Goal: Task Accomplishment & Management: Use online tool/utility

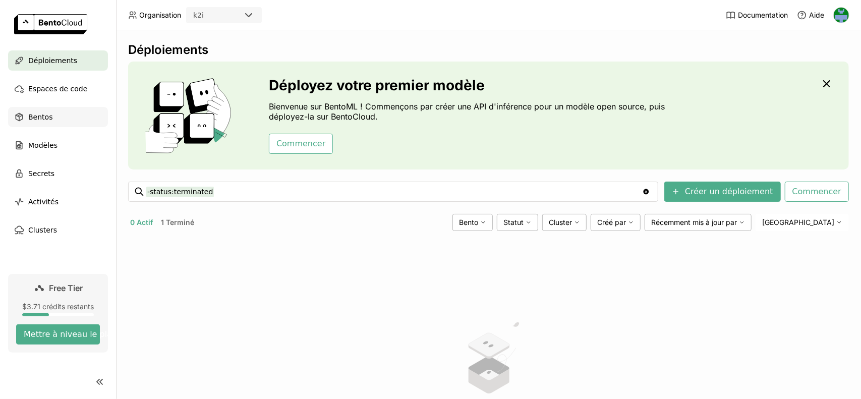
click at [59, 118] on div "Bentos" at bounding box center [58, 117] width 100 height 20
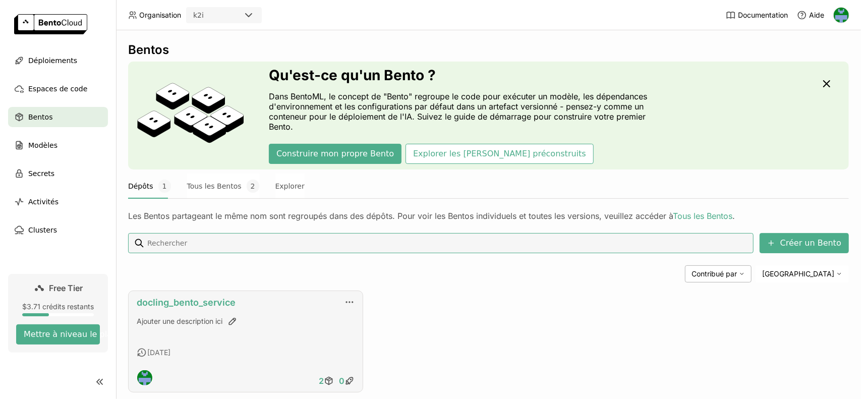
click at [173, 302] on link "docling_bento_service" at bounding box center [186, 302] width 99 height 11
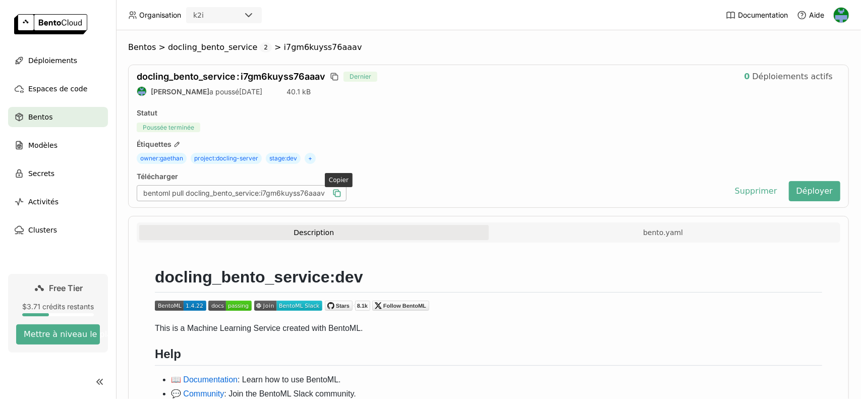
click at [341, 193] on icon "button" at bounding box center [337, 193] width 10 height 10
click at [65, 65] on span "Déploiements" at bounding box center [52, 60] width 49 height 12
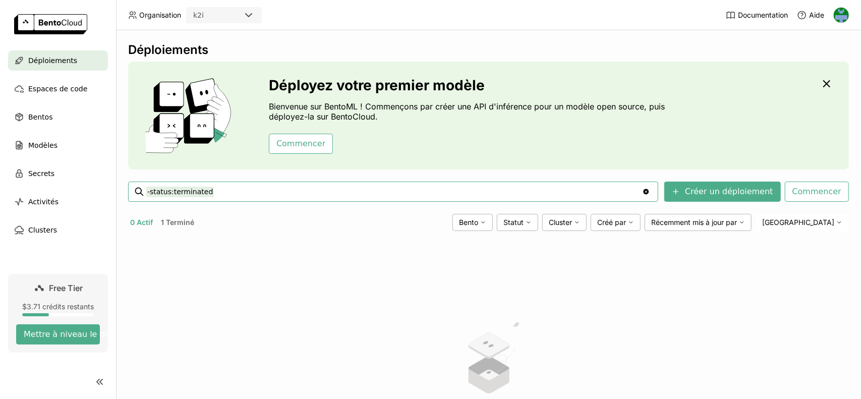
scroll to position [142, 0]
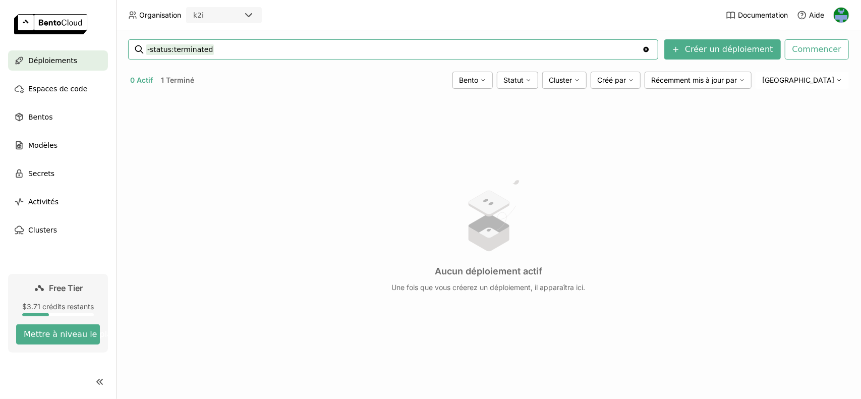
click at [186, 83] on button "1 Terminé" at bounding box center [177, 80] width 37 height 13
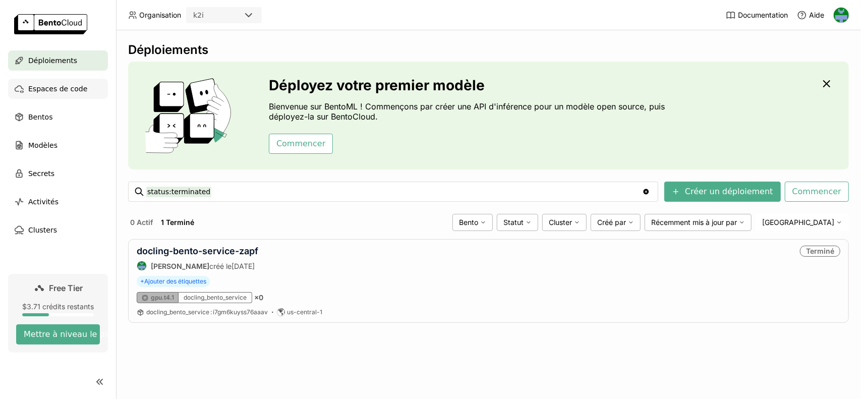
click at [76, 93] on span "Espaces de code" at bounding box center [57, 89] width 59 height 12
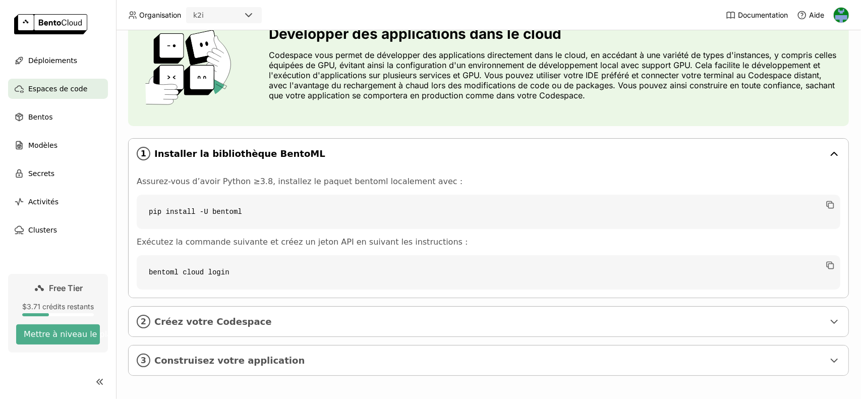
scroll to position [56, 0]
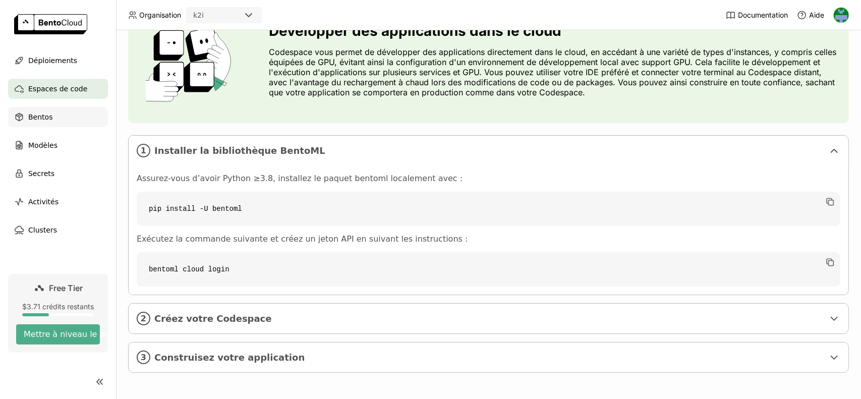
click at [39, 116] on span "Bentos" at bounding box center [40, 117] width 24 height 12
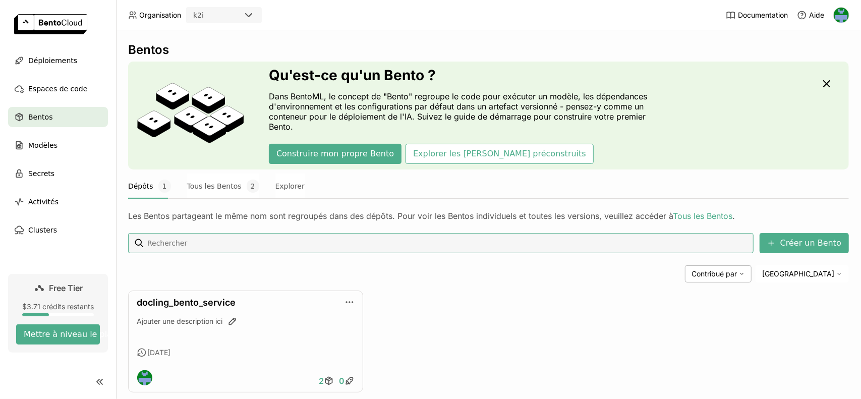
scroll to position [19, 0]
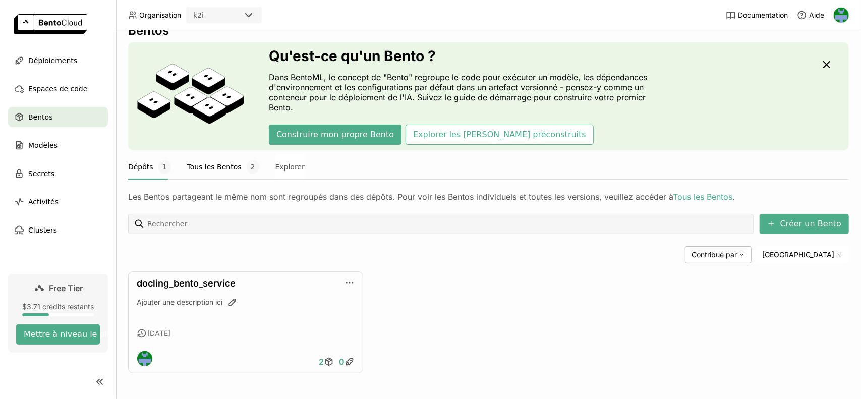
click at [208, 170] on button "Tous les Bentos 2" at bounding box center [223, 166] width 72 height 25
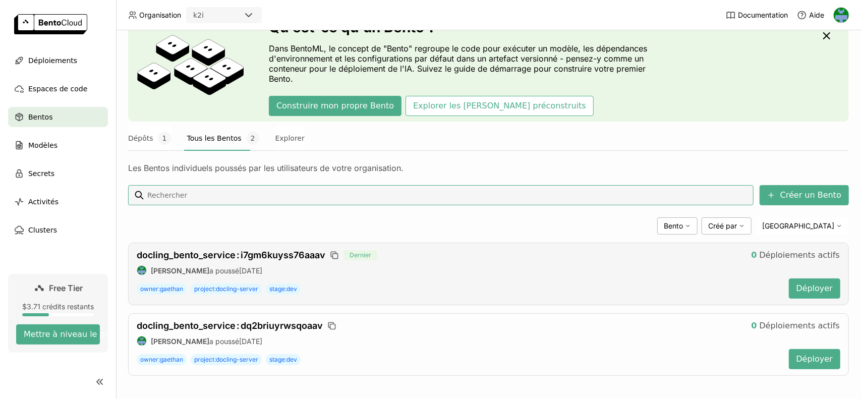
scroll to position [49, 0]
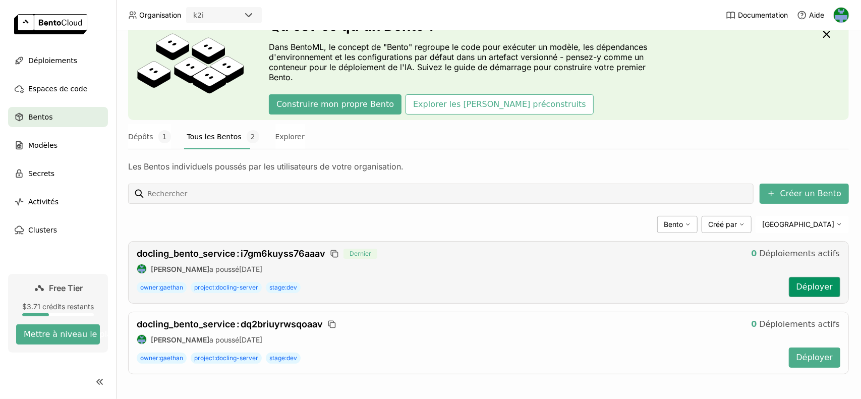
click at [807, 285] on button "Déployer" at bounding box center [814, 287] width 51 height 20
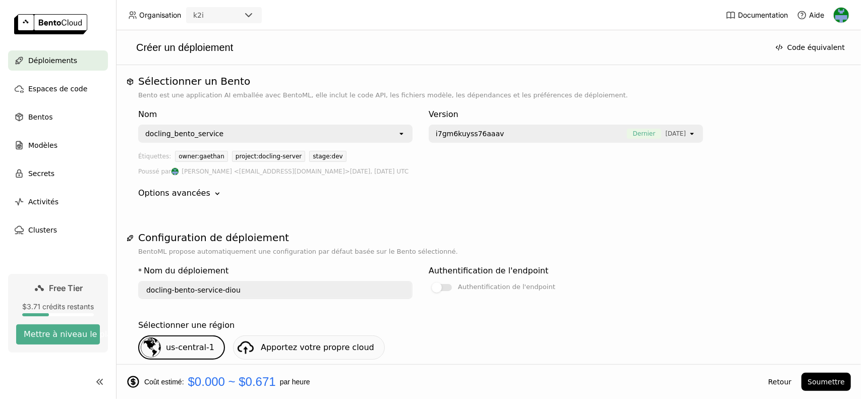
click at [473, 134] on span "i7gm6kuyss76aaav" at bounding box center [470, 134] width 69 height 10
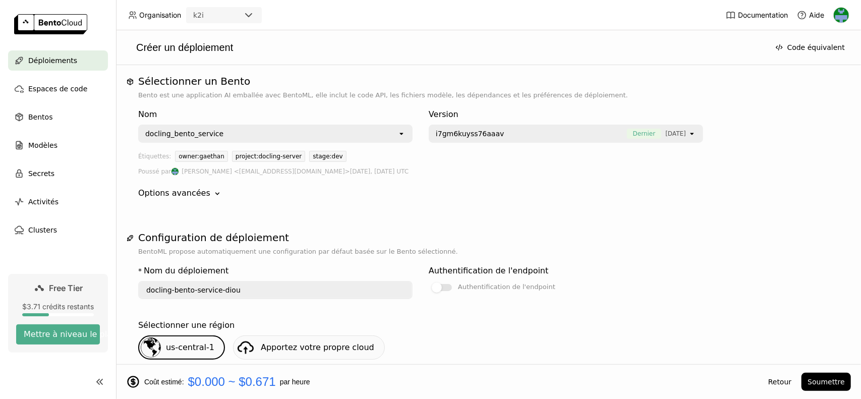
scroll to position [252, 0]
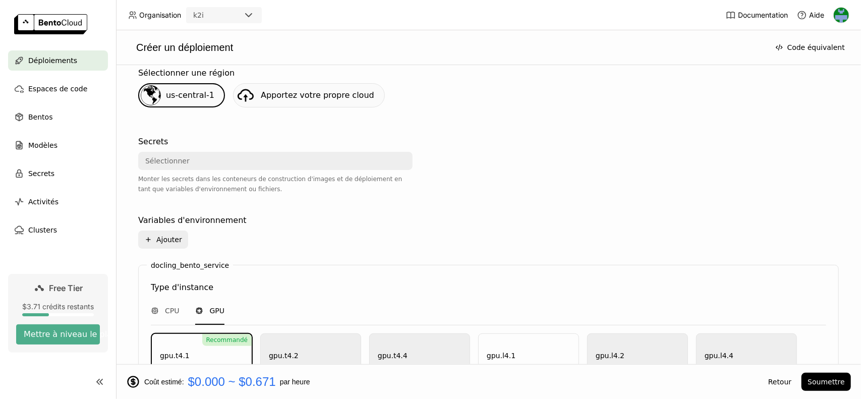
click at [272, 161] on div "Sélectionner" at bounding box center [272, 161] width 266 height 16
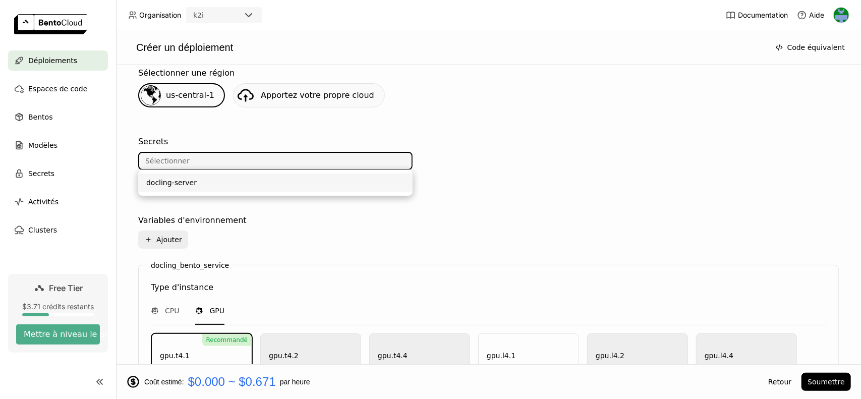
click at [237, 178] on div "docling-server" at bounding box center [275, 183] width 258 height 10
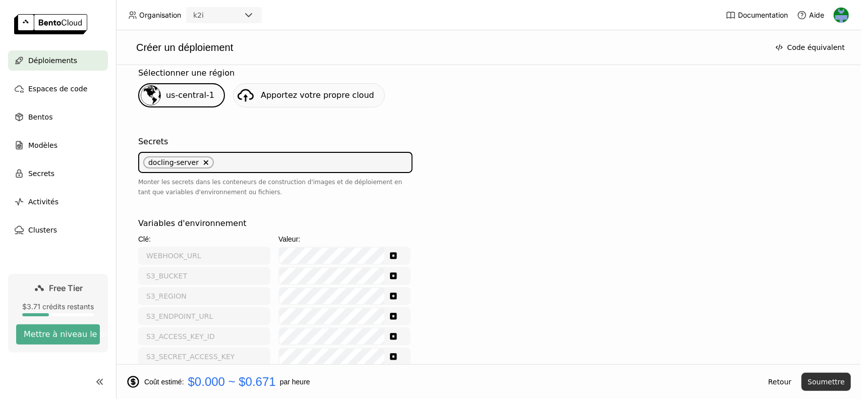
click at [818, 382] on button "Soumettre" at bounding box center [825, 382] width 49 height 18
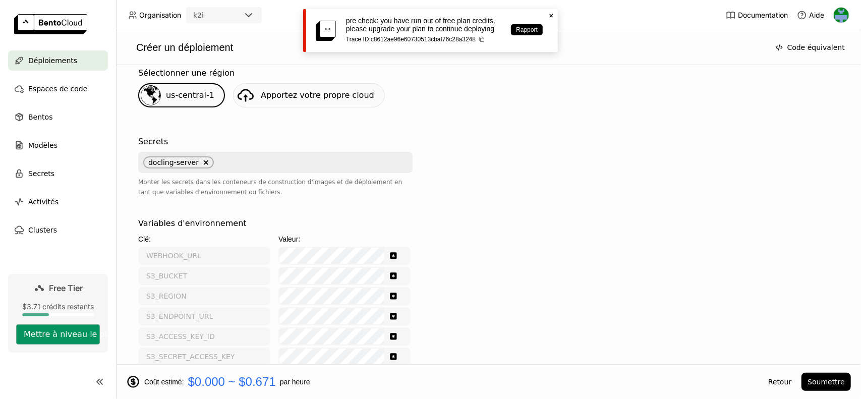
click at [66, 332] on button "Mettre à niveau le plan" at bounding box center [58, 334] width 84 height 20
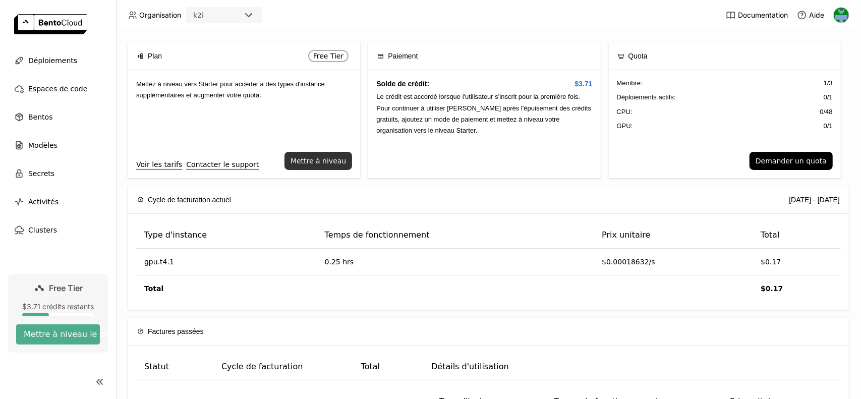
click at [313, 163] on button "Mettre à niveau" at bounding box center [318, 161] width 68 height 18
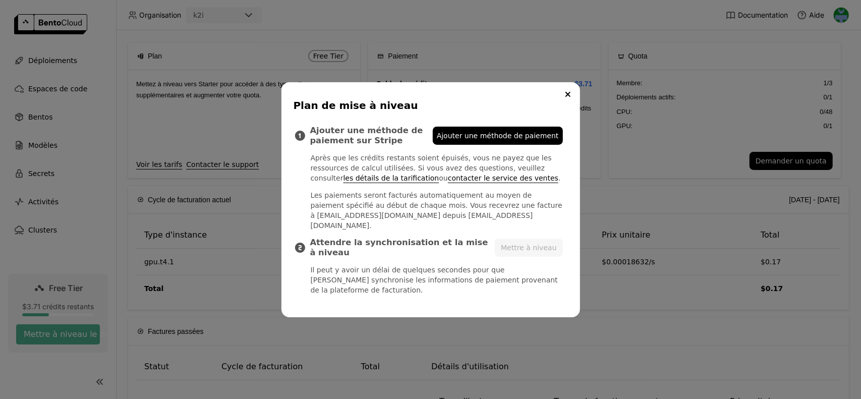
click at [471, 141] on span "Ajouter une méthode de paiement" at bounding box center [498, 136] width 122 height 10
click at [535, 248] on button "Mettre à niveau" at bounding box center [529, 248] width 68 height 18
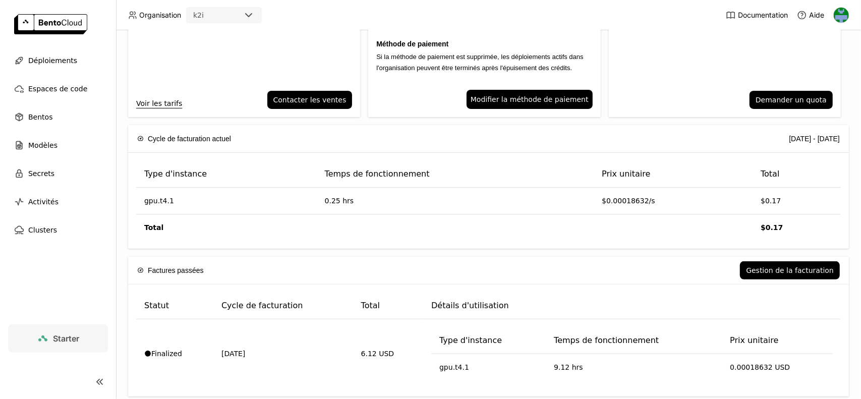
scroll to position [121, 0]
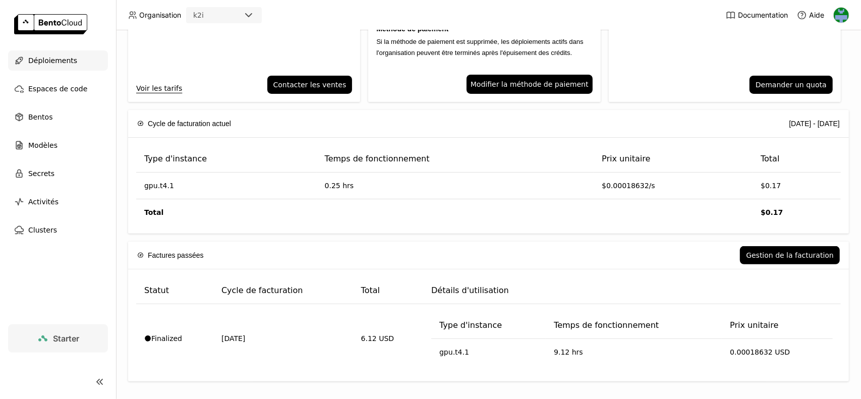
click at [61, 63] on span "Déploiements" at bounding box center [52, 60] width 49 height 12
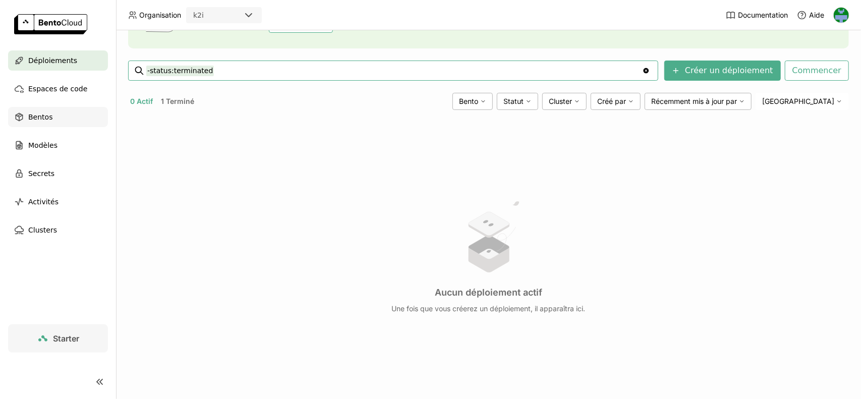
click at [41, 120] on span "Bentos" at bounding box center [40, 117] width 24 height 12
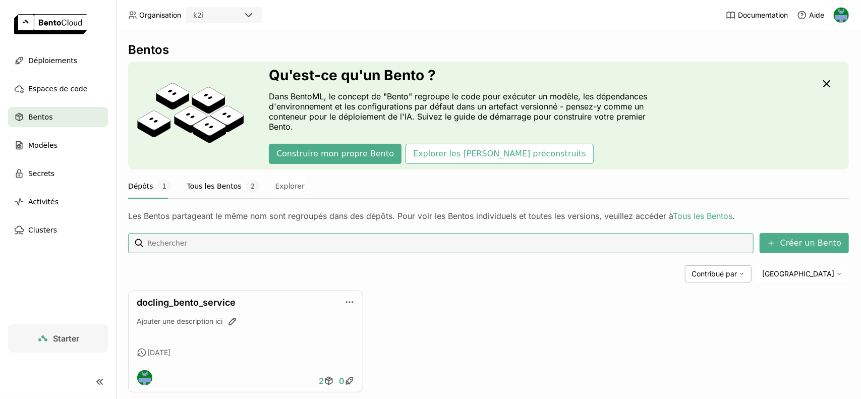
click at [196, 182] on button "Tous les Bentos 2" at bounding box center [223, 185] width 72 height 25
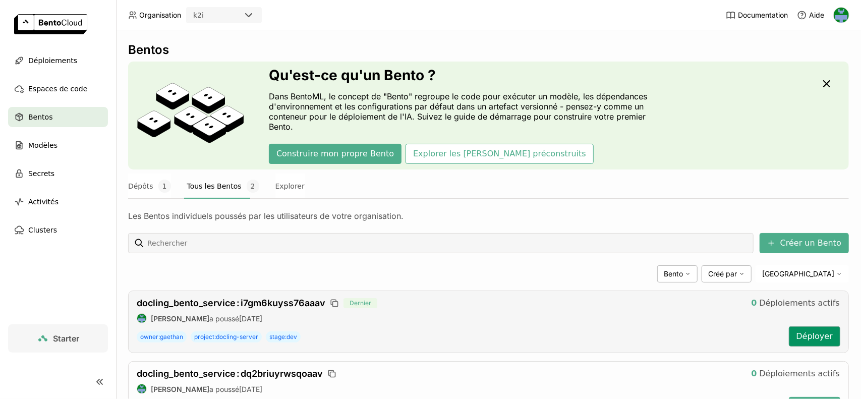
click at [804, 333] on button "Déployer" at bounding box center [814, 336] width 51 height 20
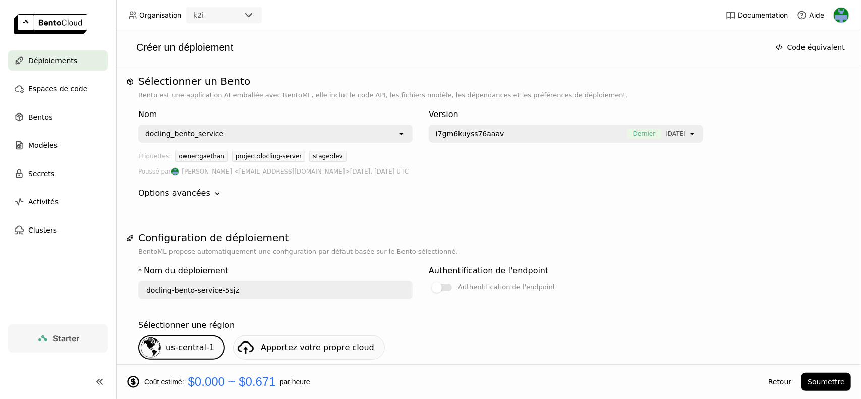
scroll to position [303, 0]
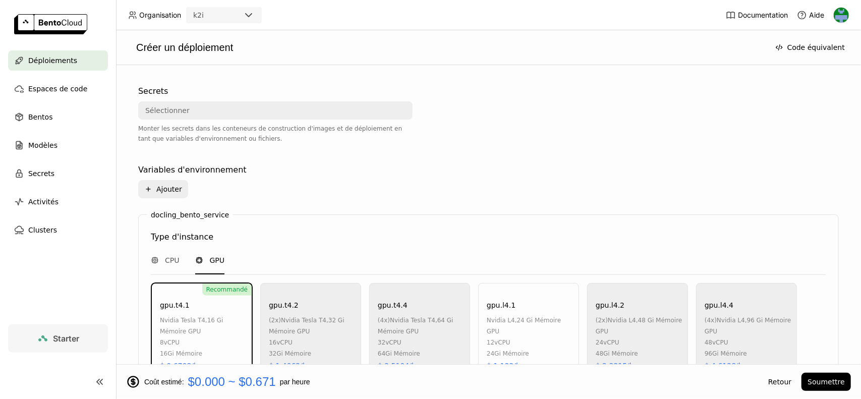
type input "docling-bento-service-lbtp"
click at [221, 117] on div "Sélectionner" at bounding box center [272, 110] width 266 height 16
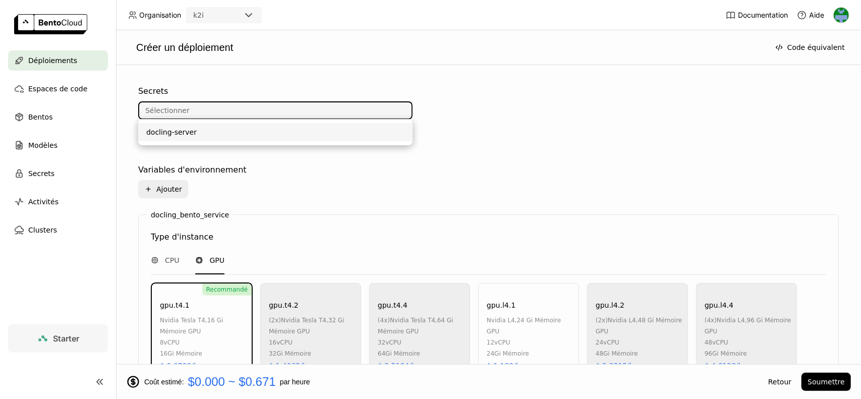
click at [204, 137] on div "docling-server" at bounding box center [275, 132] width 258 height 10
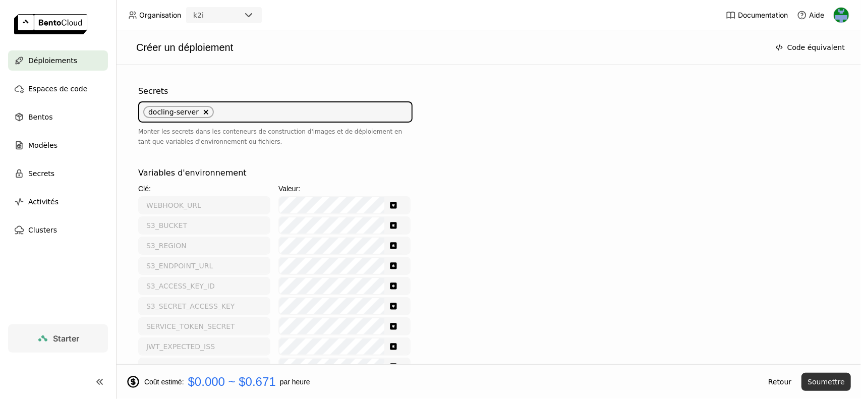
click at [820, 378] on button "Soumettre" at bounding box center [825, 382] width 49 height 18
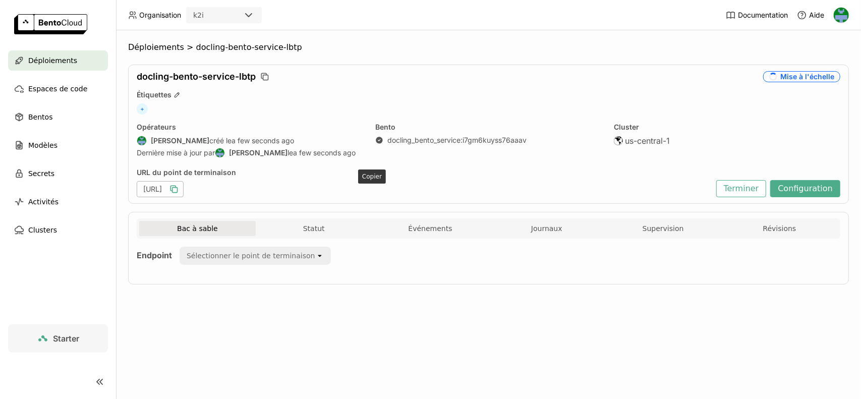
click at [178, 188] on icon "button" at bounding box center [174, 190] width 5 height 5
drag, startPoint x: 556, startPoint y: 222, endPoint x: 429, endPoint y: 249, distance: 129.9
click at [556, 224] on span "Journaux" at bounding box center [546, 228] width 31 height 9
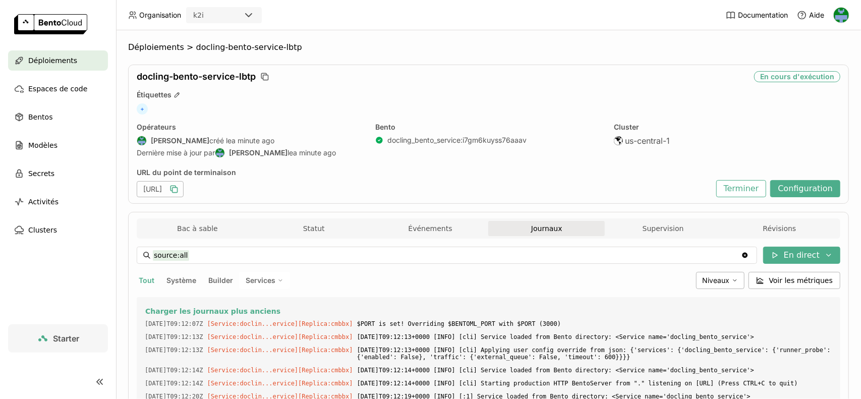
scroll to position [241, 0]
